Goal: Check status: Verify the current state of an ongoing process or item

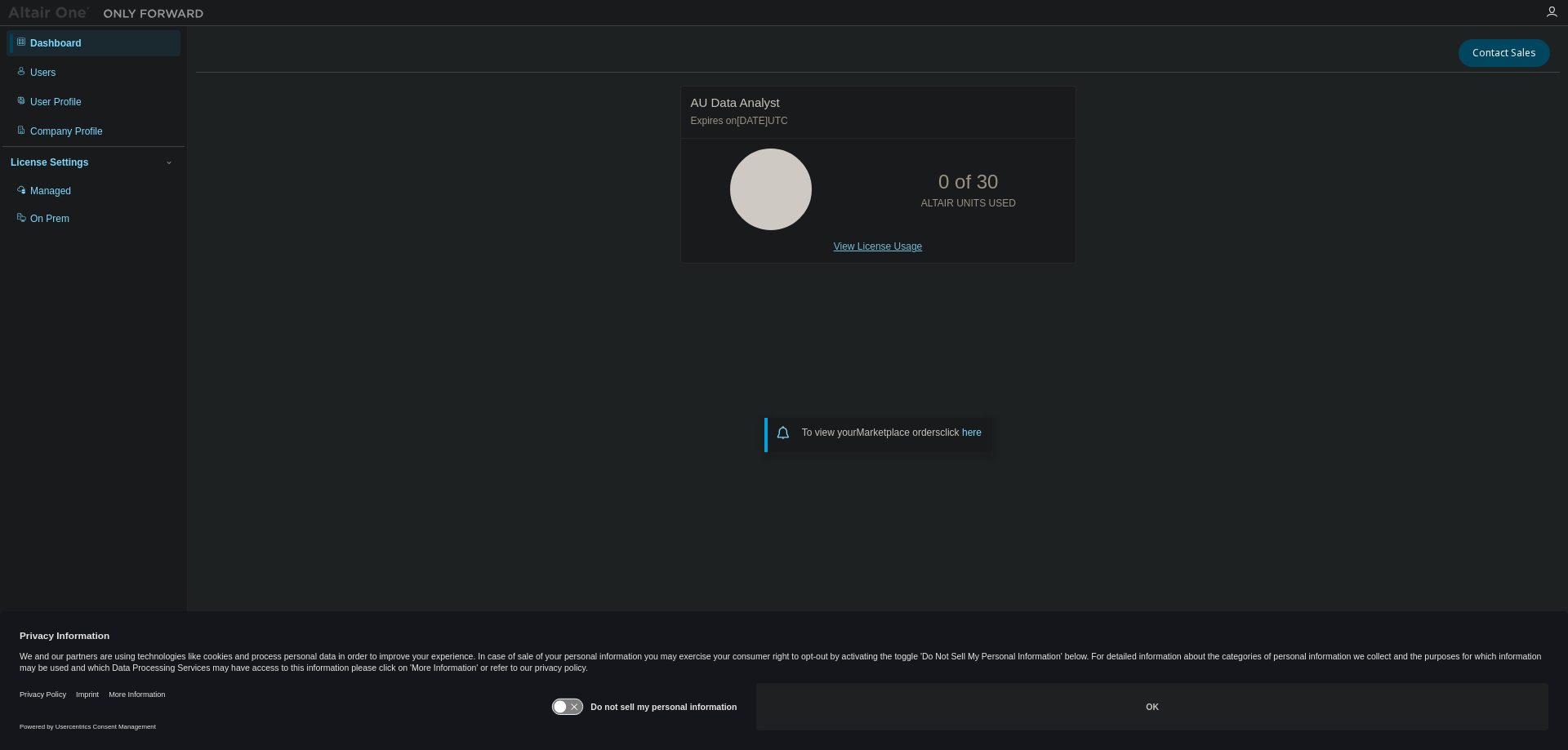
click at [885, 245] on link "View License Usage" at bounding box center [878, 246] width 89 height 12
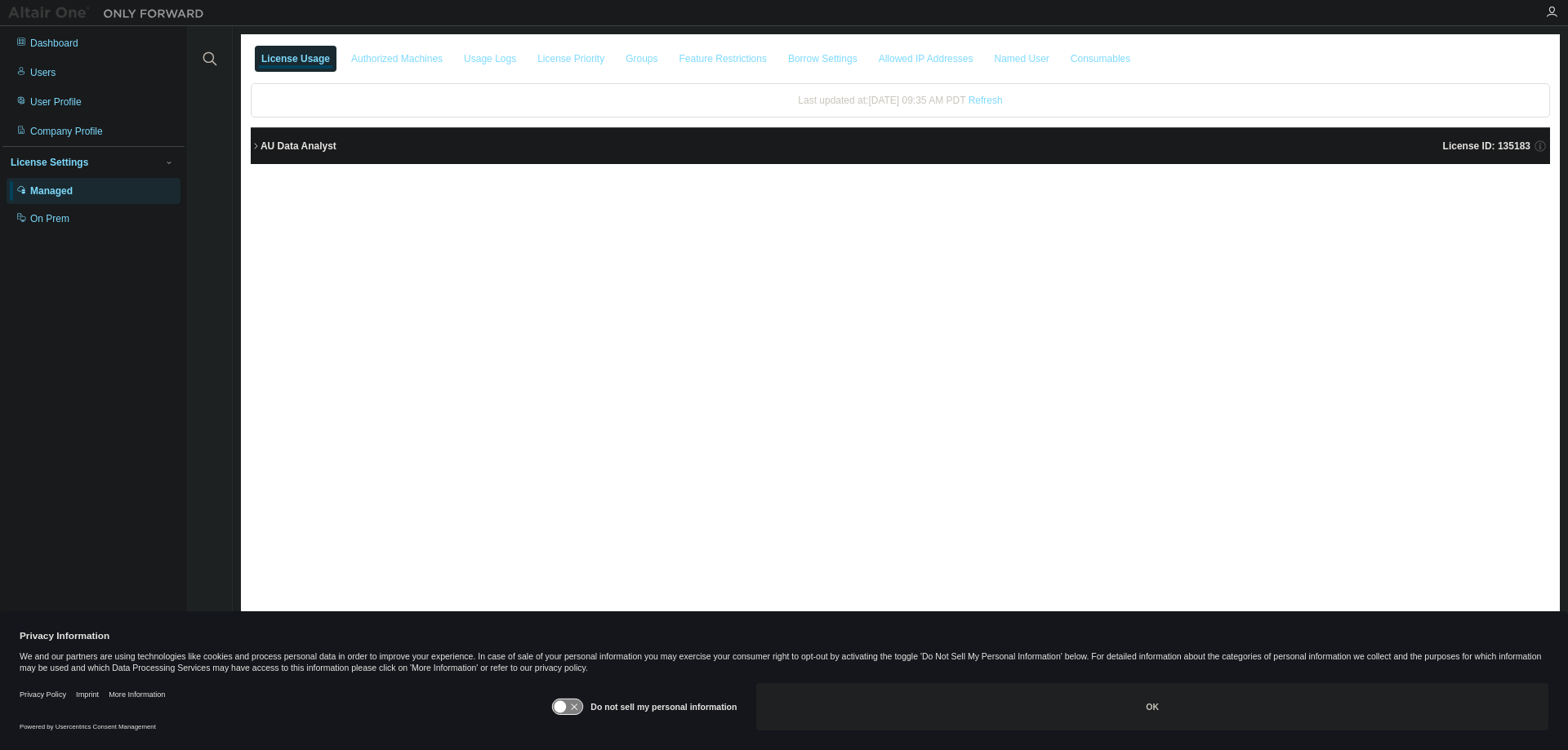
click at [378, 147] on div "AU Data Analyst License ID: 135183" at bounding box center [905, 146] width 1289 height 15
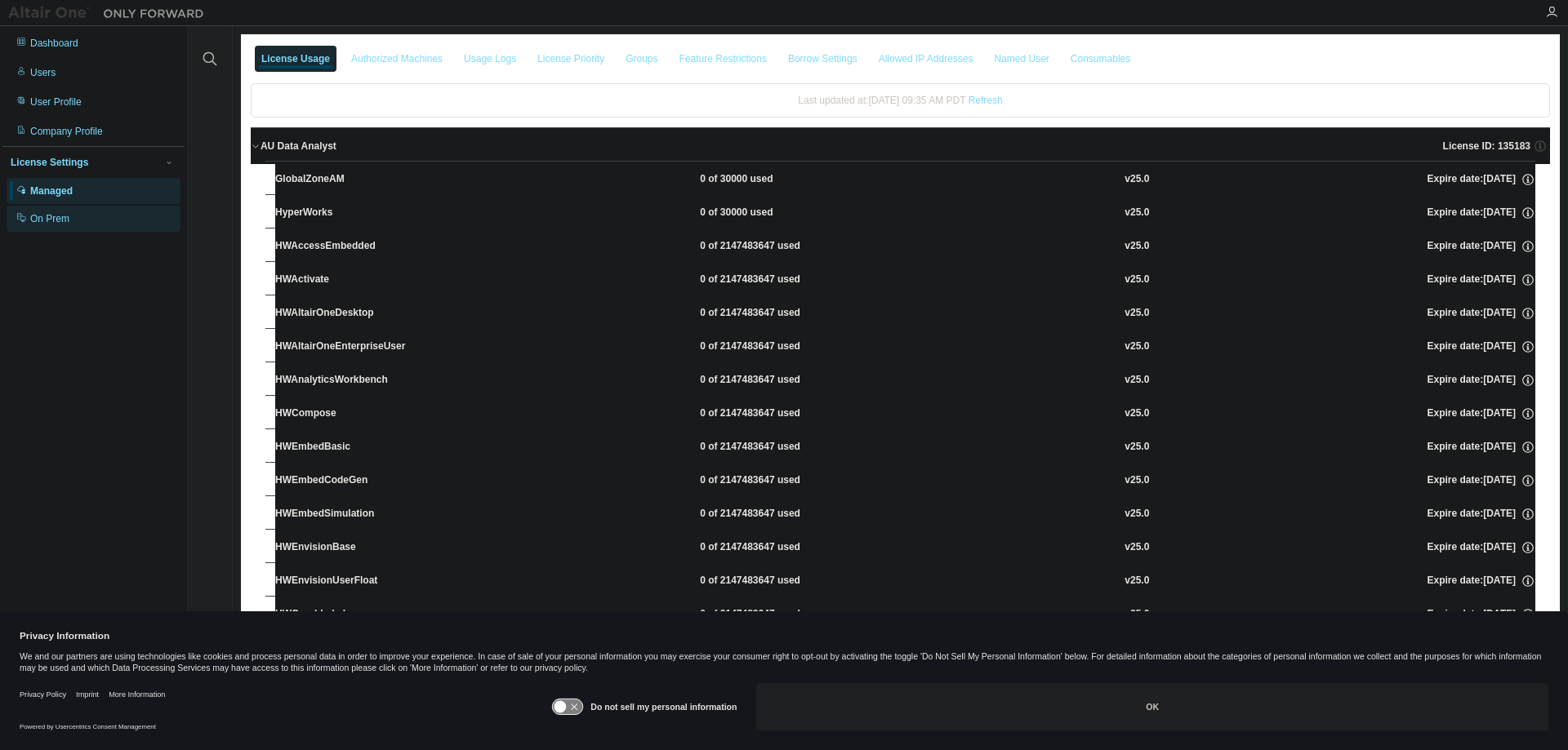
click at [86, 217] on div "On Prem" at bounding box center [93, 219] width 174 height 26
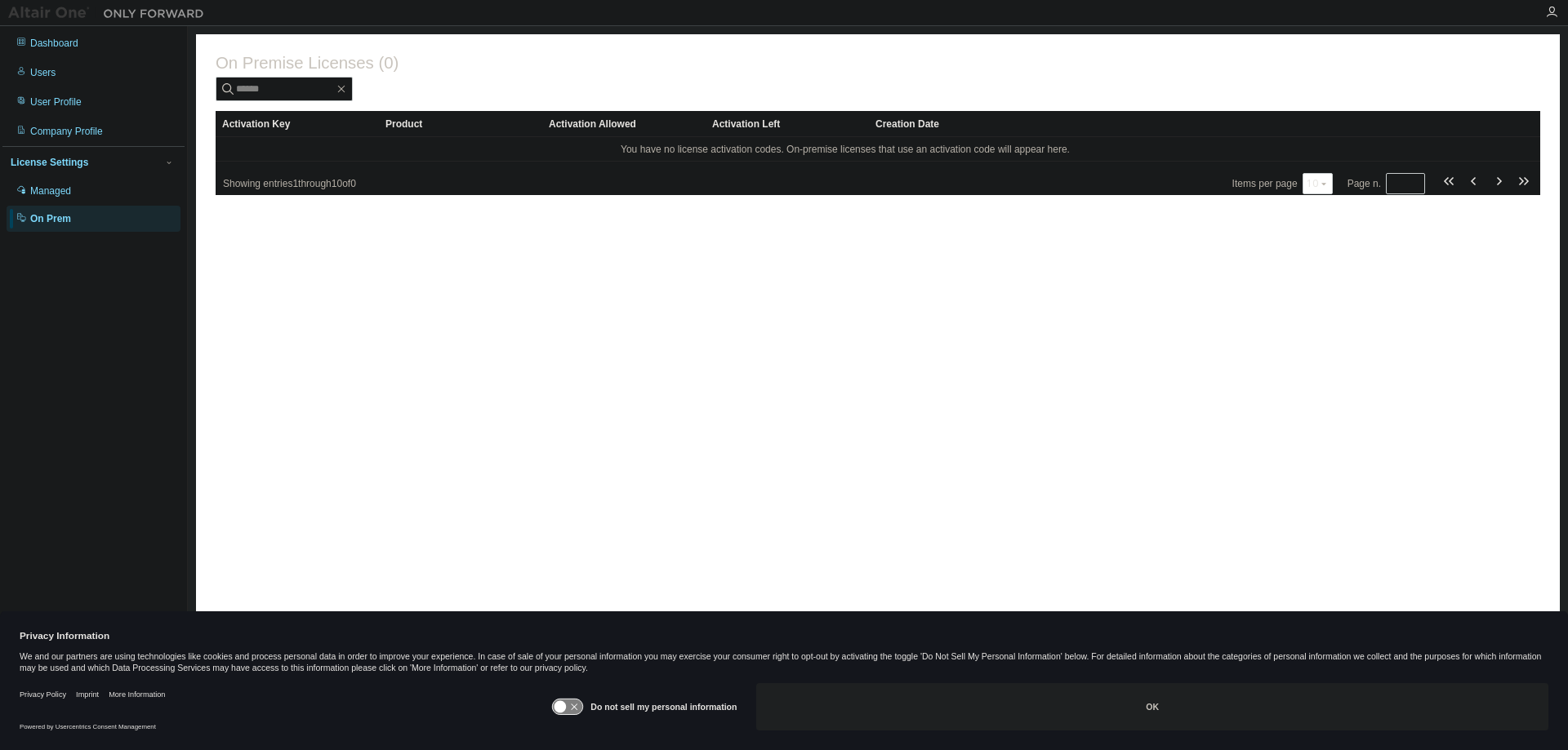
click at [561, 709] on icon at bounding box center [561, 707] width 12 height 12
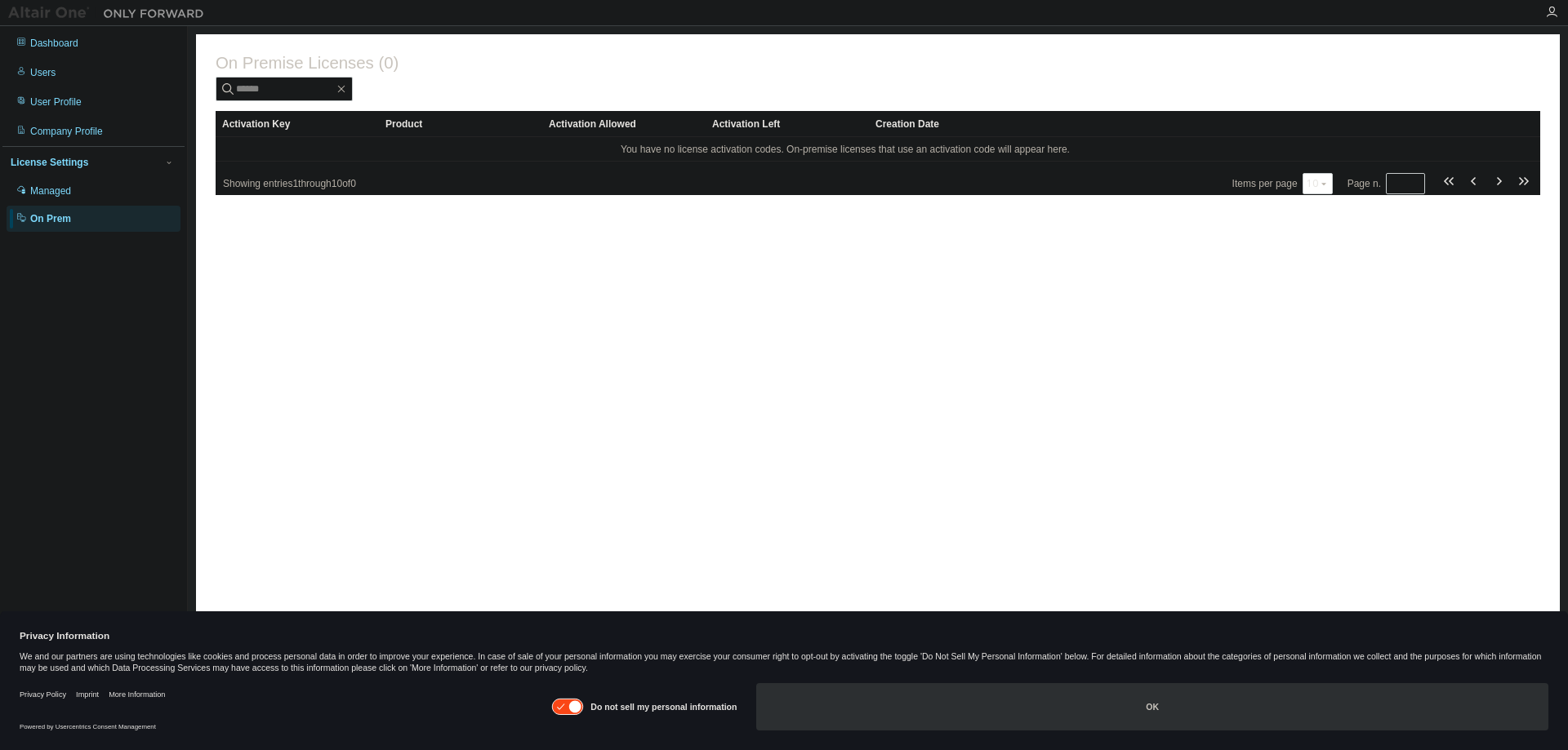
drag, startPoint x: 879, startPoint y: 709, endPoint x: 889, endPoint y: 709, distance: 10.0
click at [889, 709] on button "OK" at bounding box center [1152, 706] width 792 height 47
